Goal: Task Accomplishment & Management: Manage account settings

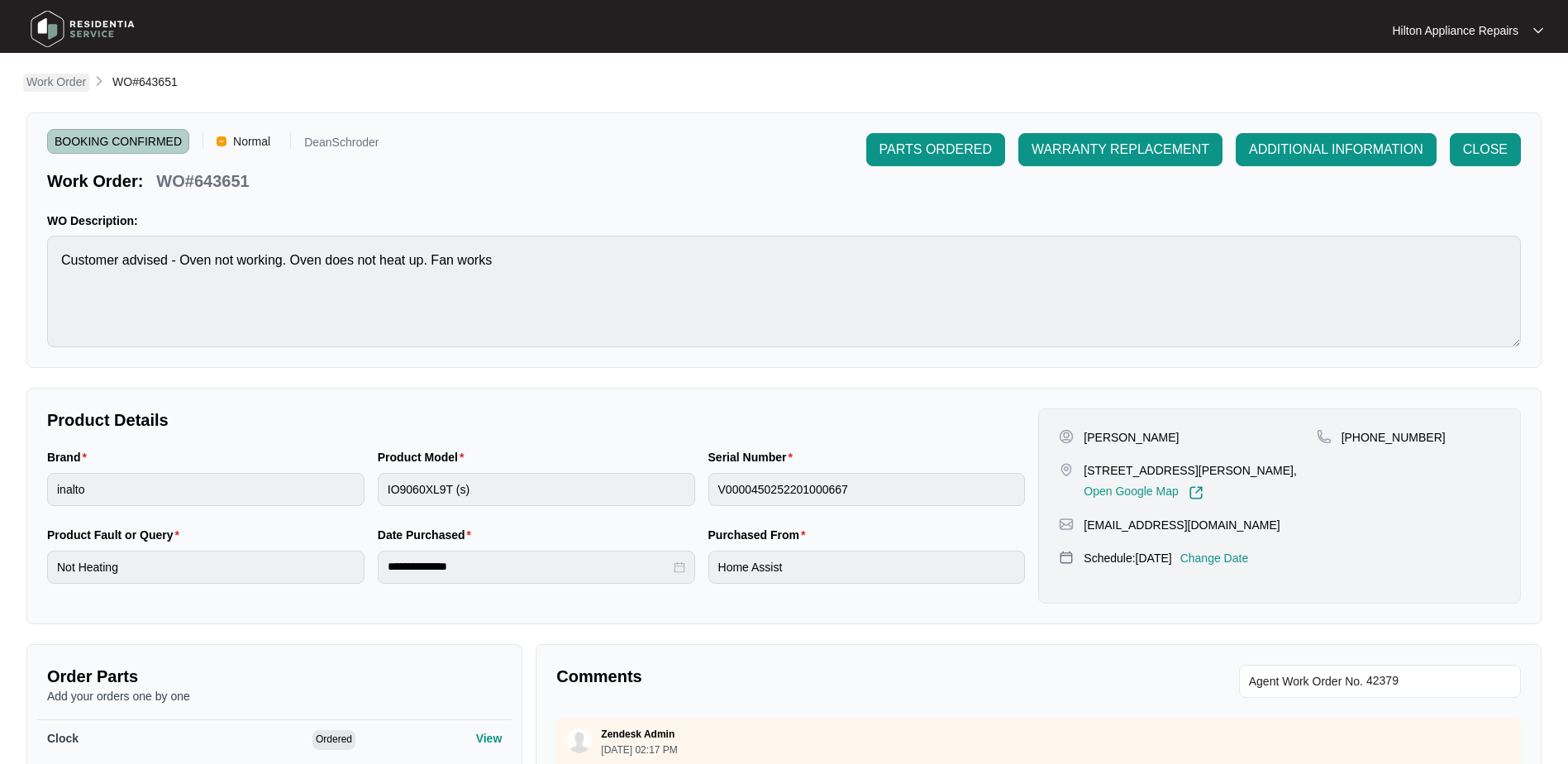
click at [54, 80] on p "Work Order" at bounding box center [56, 81] width 60 height 16
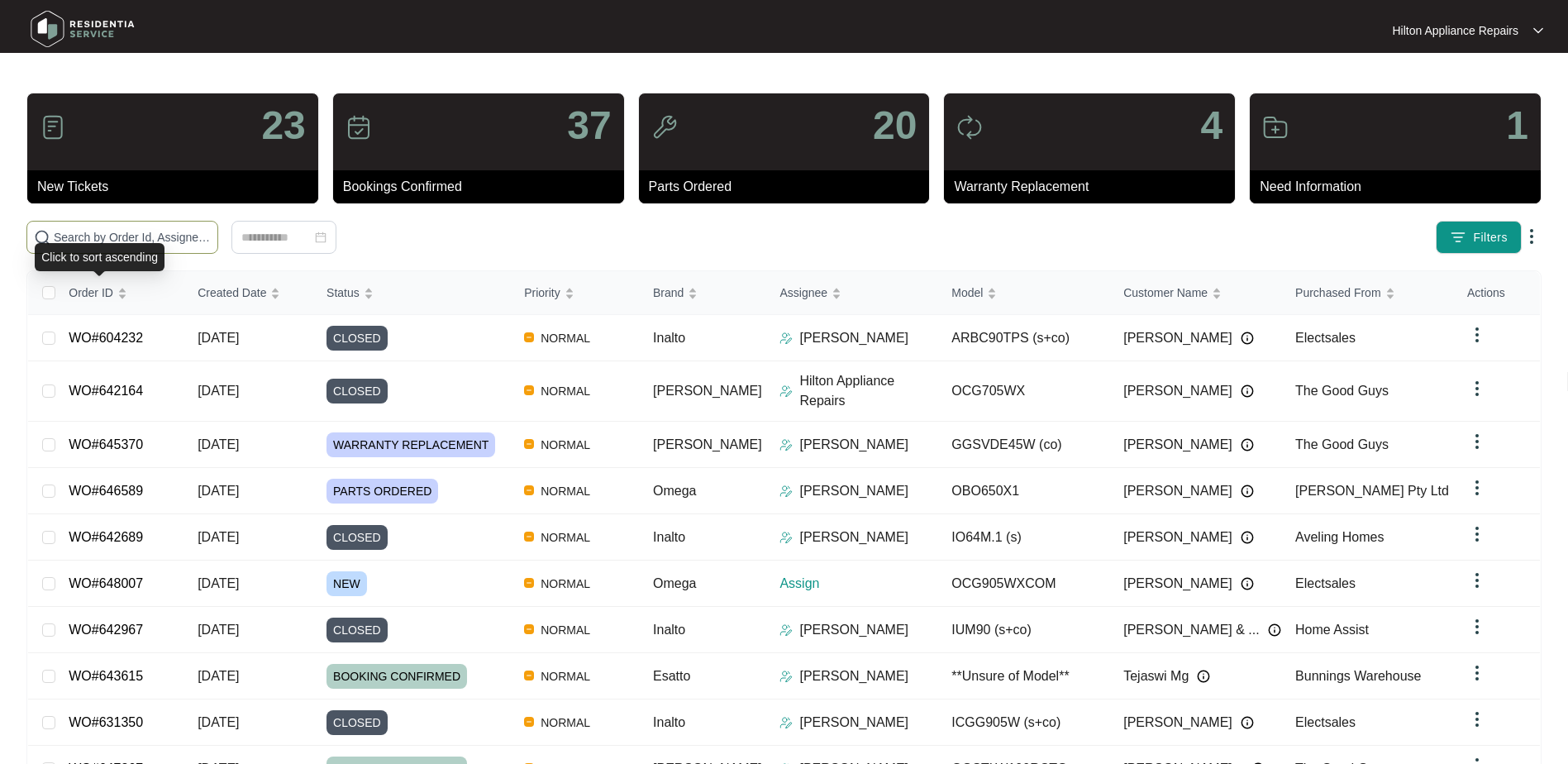
drag, startPoint x: 71, startPoint y: 243, endPoint x: 74, endPoint y: 225, distance: 18.2
click at [73, 241] on body "Hilton Appliance Repairs Hilton App... 23 New Tickets 37 Bookings Confirmed 20 …" at bounding box center [784, 436] width 1568 height 872
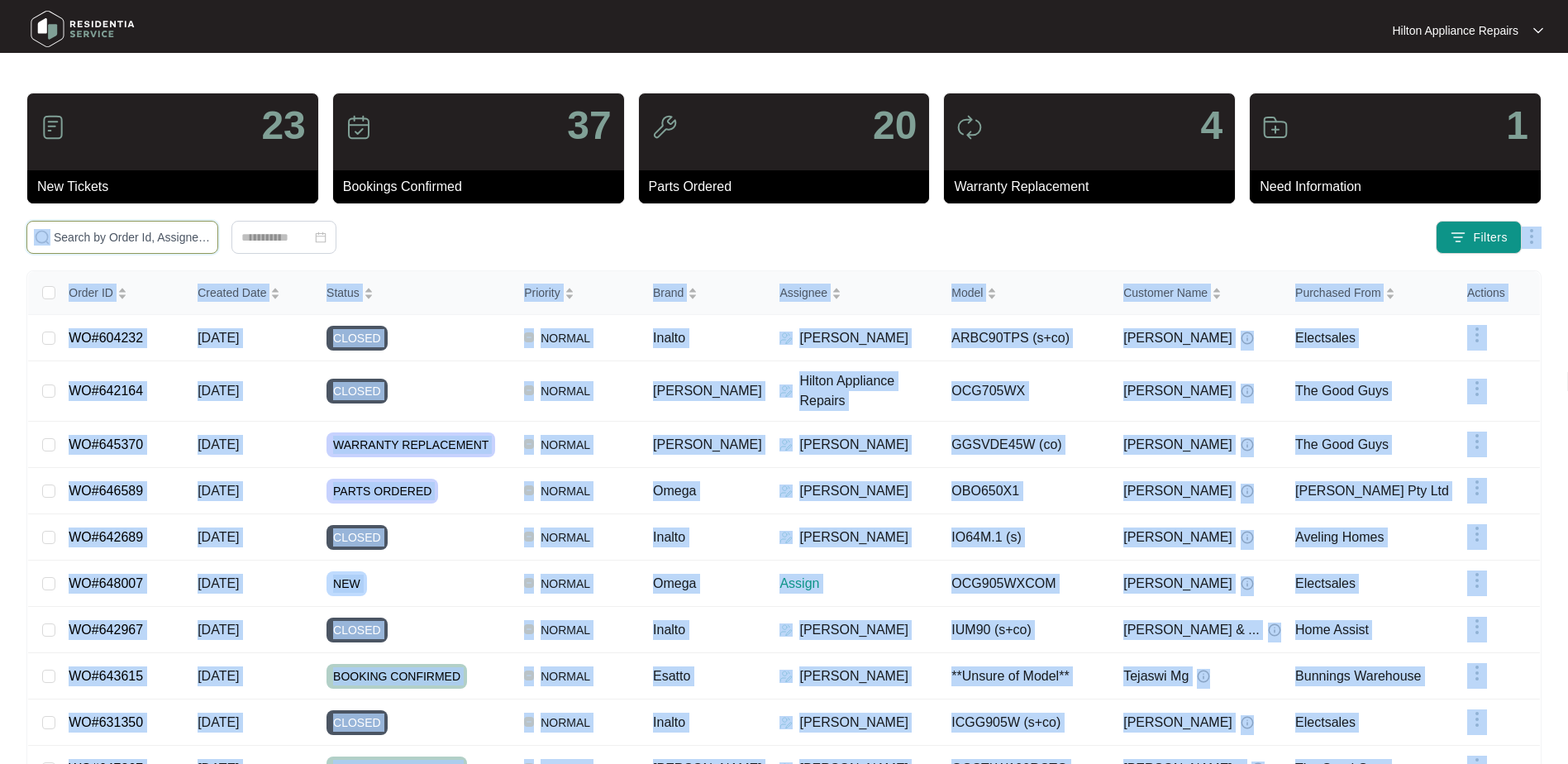
click at [89, 238] on input "text" at bounding box center [132, 237] width 157 height 18
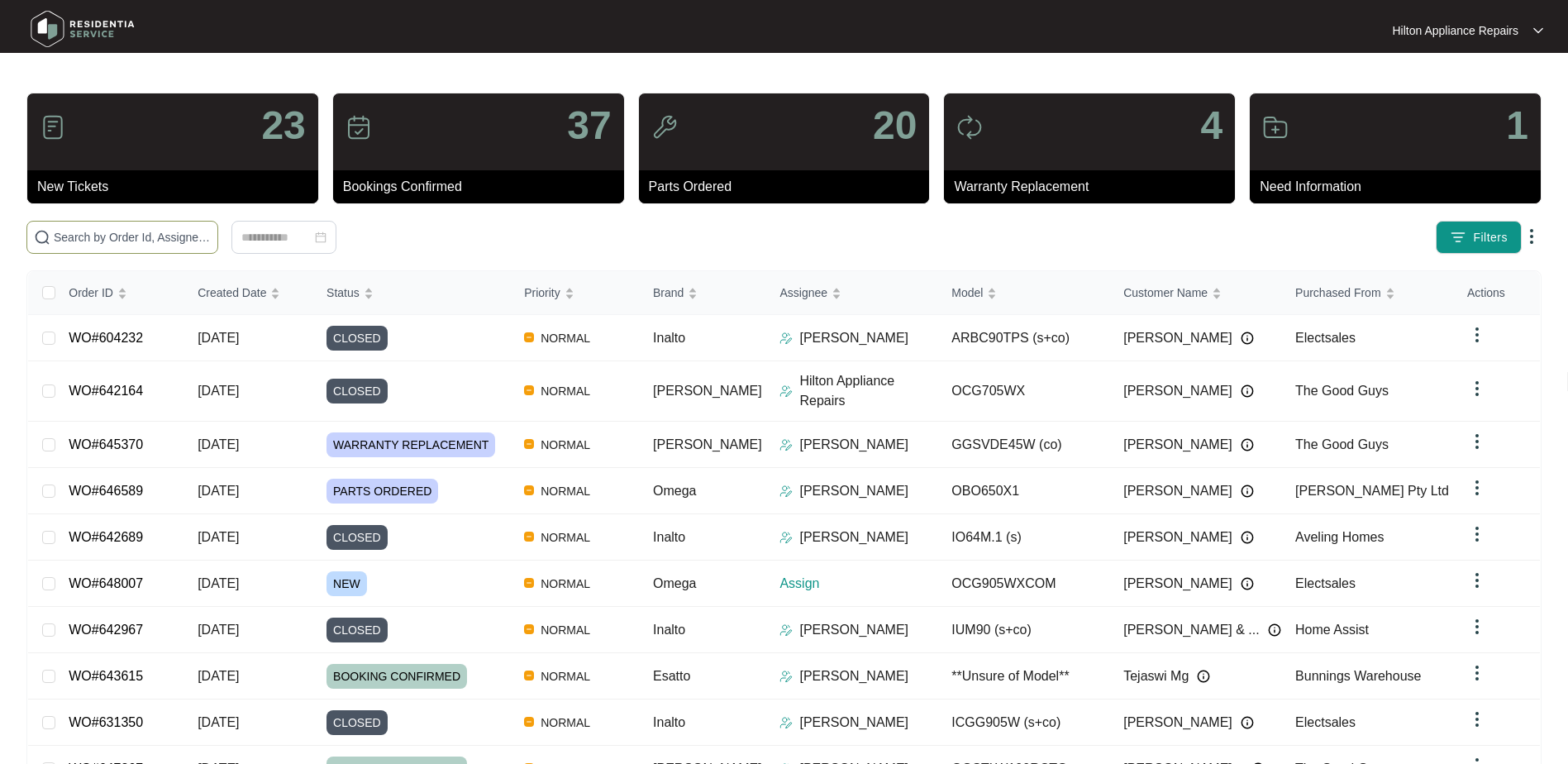
paste input "WORK ORDER NUMBER :"
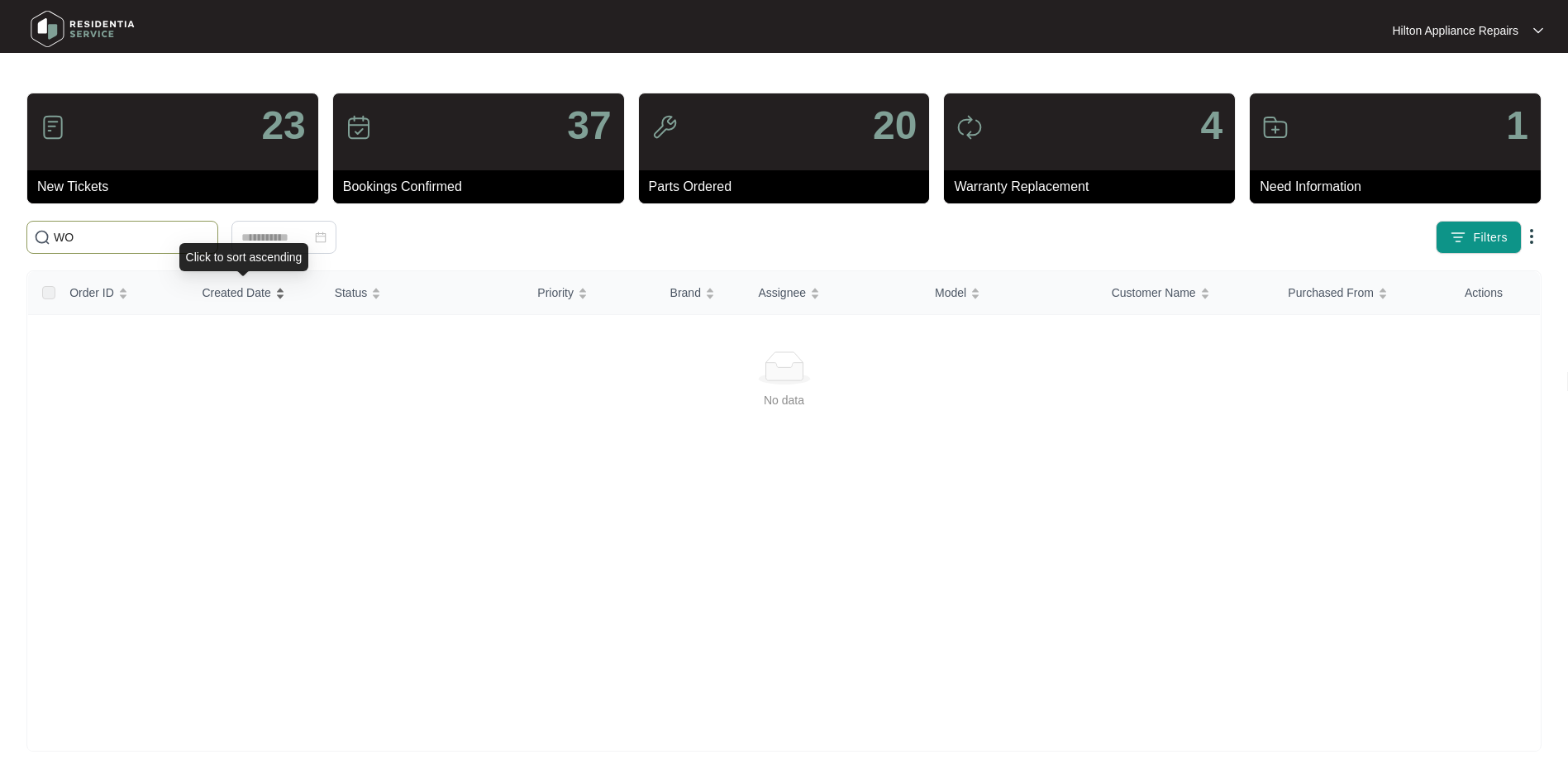
type input "W"
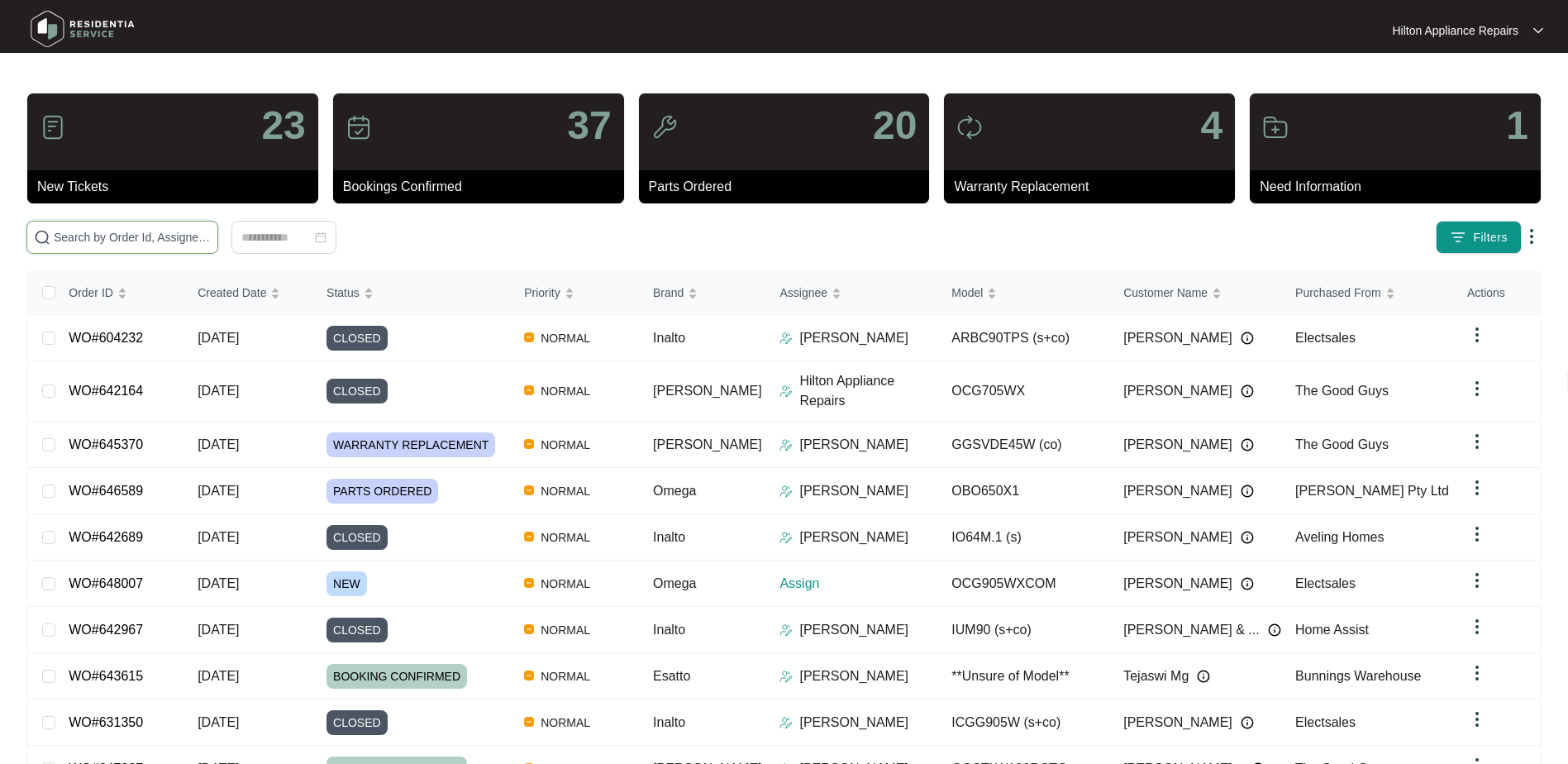
click at [61, 237] on input "text" at bounding box center [132, 237] width 157 height 18
paste input "WO#638125"
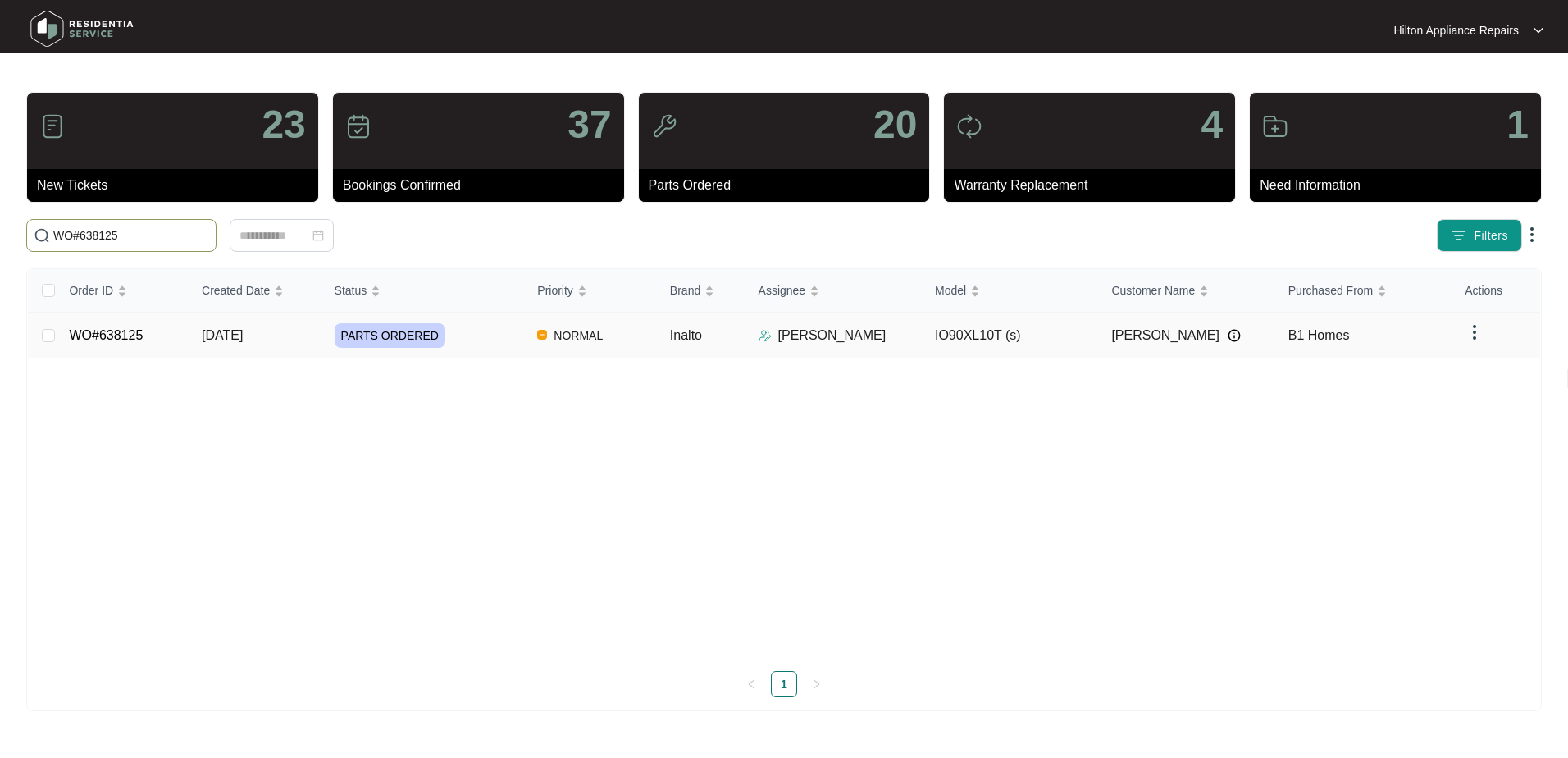
type input "WO#638125"
click at [220, 331] on span "[DATE]" at bounding box center [222, 335] width 41 height 14
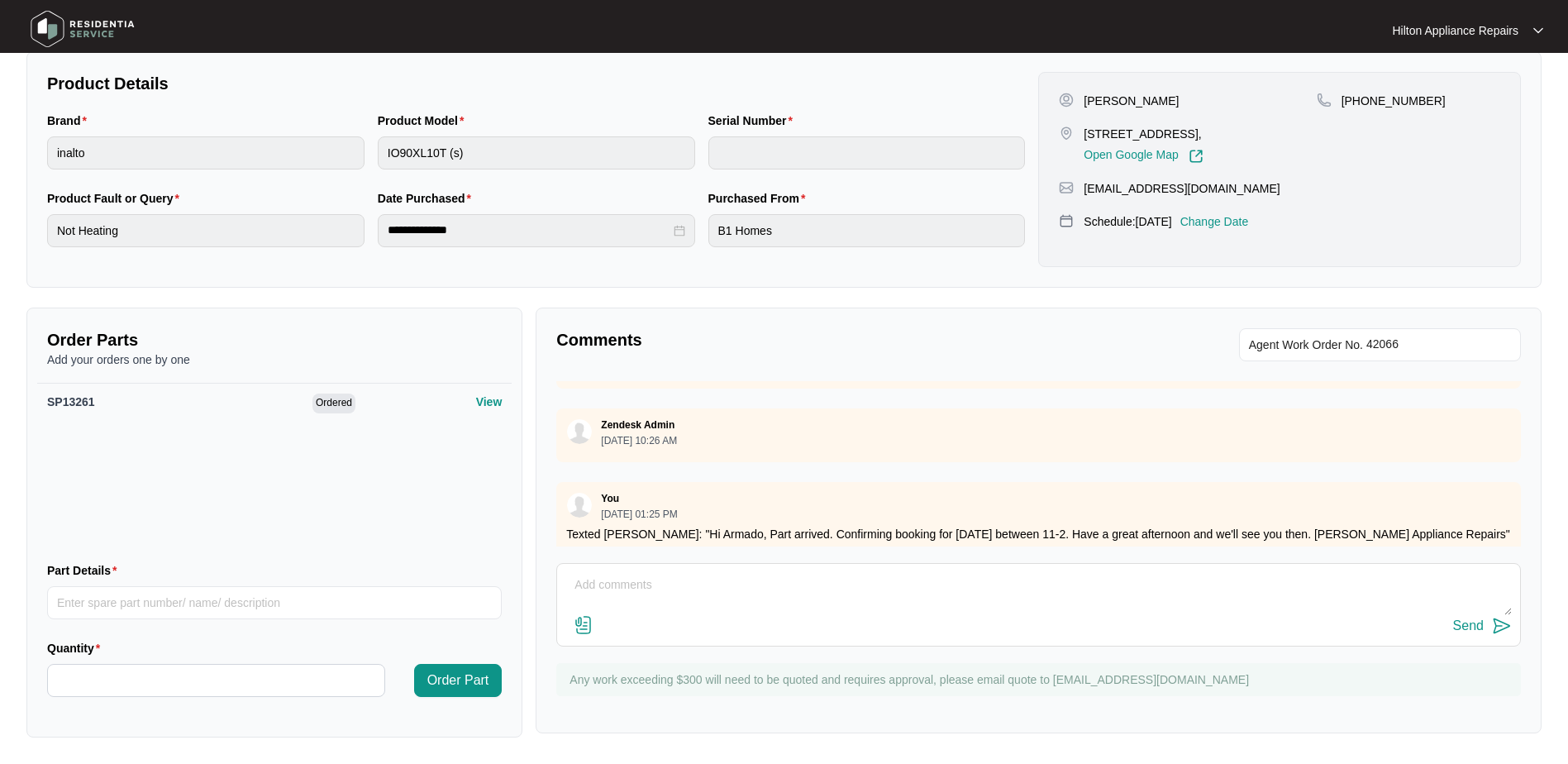
scroll to position [930, 0]
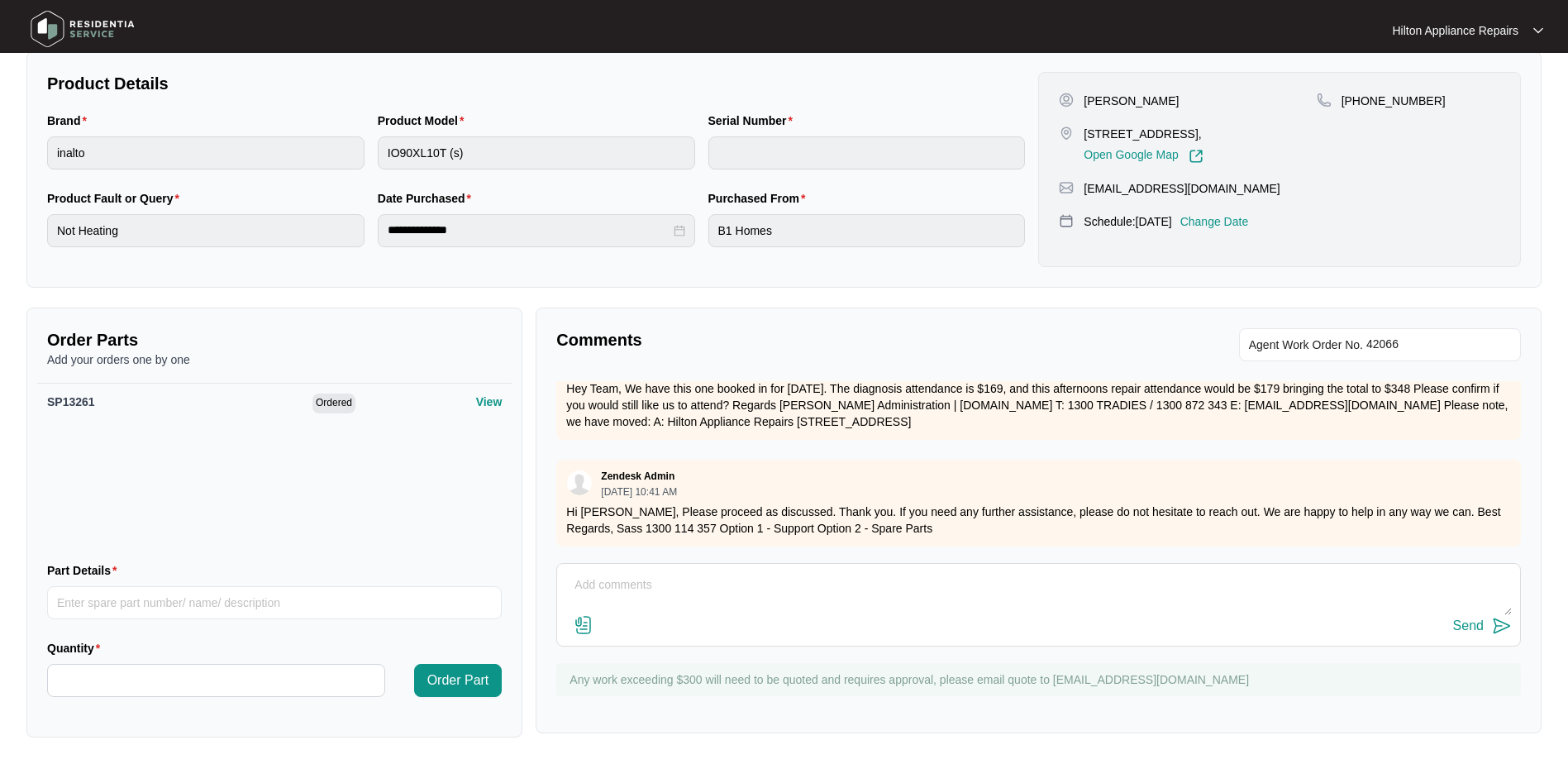
drag, startPoint x: 585, startPoint y: 569, endPoint x: 589, endPoint y: 579, distance: 10.8
click at [585, 569] on div "Send" at bounding box center [1039, 605] width 965 height 84
click at [592, 577] on textarea at bounding box center [1038, 593] width 946 height 43
type textarea "W"
type textarea "N"
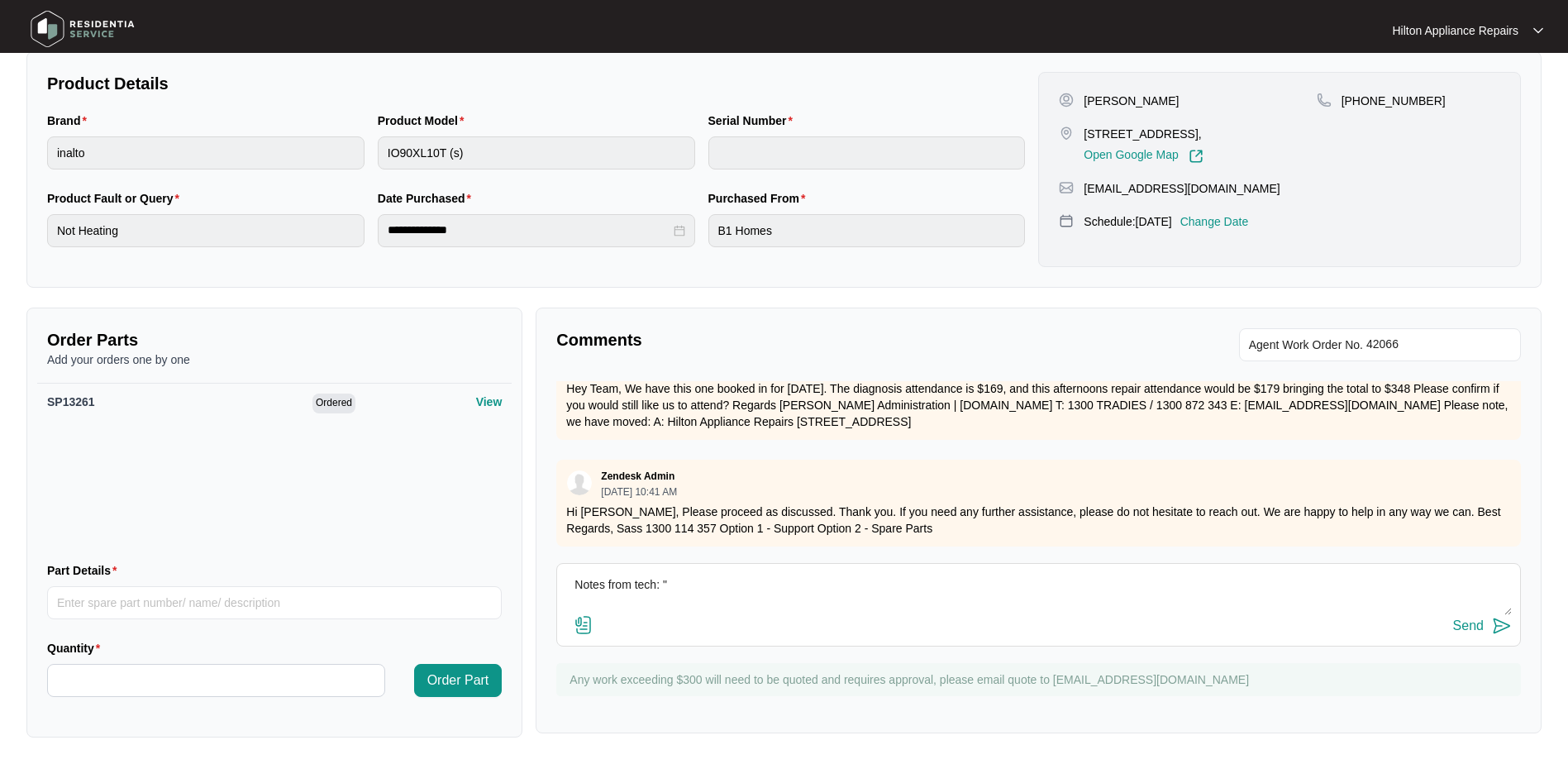
paste textarea "[PERSON_NAME] (EAST/NORTH) ([DATE]) - Work Note Wrong multi switch. I need the …"
type textarea "Notes from tech: "[PERSON_NAME] (EAST/NORTH) ([DATE]) - Work Note Wrong multi s…"
click at [580, 633] on img at bounding box center [583, 624] width 20 height 20
click at [0, 0] on input "file" at bounding box center [0, 0] width 0 height 0
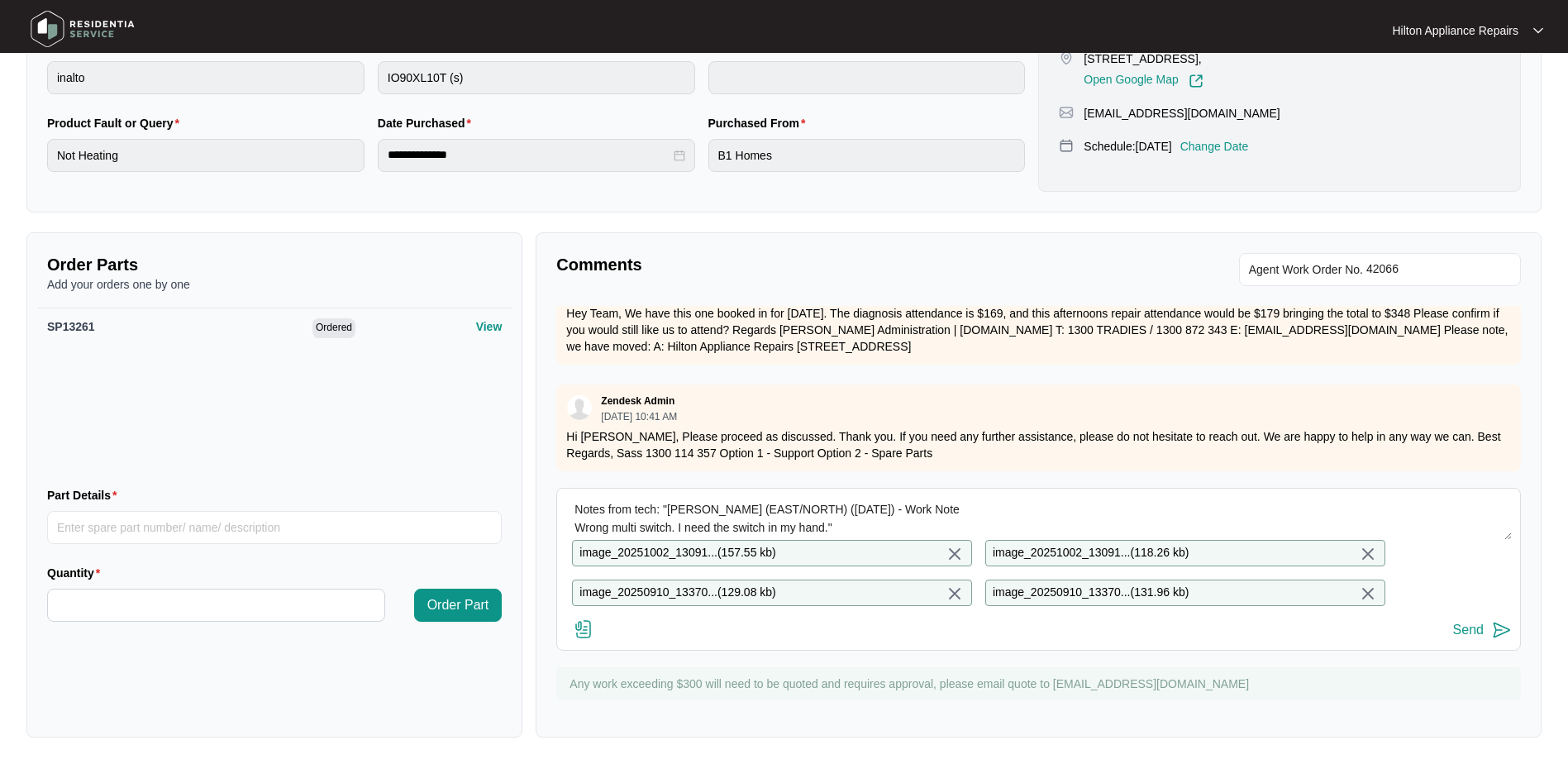
scroll to position [425, 0]
click at [1466, 630] on div "Send" at bounding box center [1468, 630] width 30 height 15
